Goal: Task Accomplishment & Management: Manage account settings

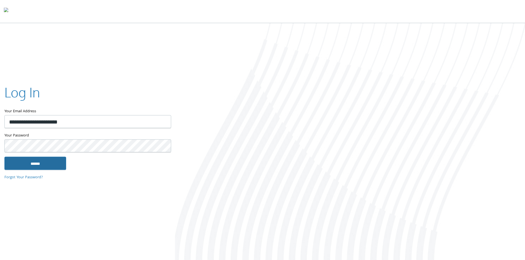
click at [29, 167] on input "******" at bounding box center [35, 163] width 62 height 13
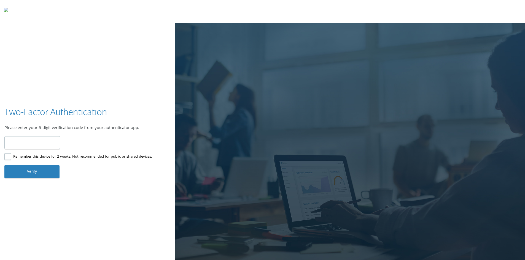
type input "******"
click at [9, 158] on label "Remember this device for 2 weeks. Not recommended for public or shared devices." at bounding box center [77, 157] width 147 height 7
click at [20, 169] on button "Verify" at bounding box center [31, 171] width 55 height 13
